Goal: Transaction & Acquisition: Subscribe to service/newsletter

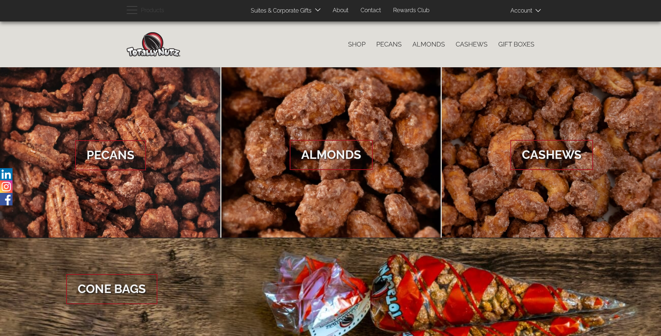
scroll to position [1069, 0]
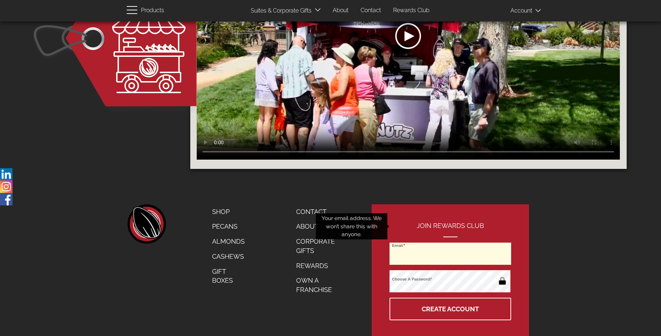
click at [451, 242] on input "Email" at bounding box center [450, 253] width 122 height 22
type input "stephane.chalifour@fcsgw.org"
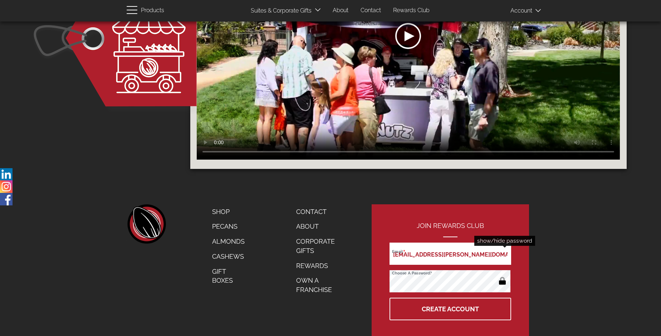
click at [502, 276] on button "button" at bounding box center [502, 281] width 14 height 11
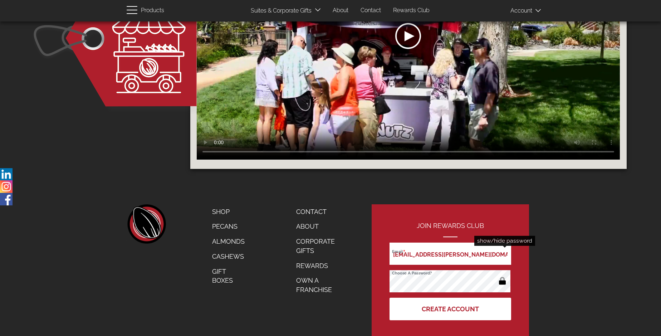
click at [451, 298] on button "Create Account" at bounding box center [450, 309] width 122 height 23
